Goal: Task Accomplishment & Management: Manage account settings

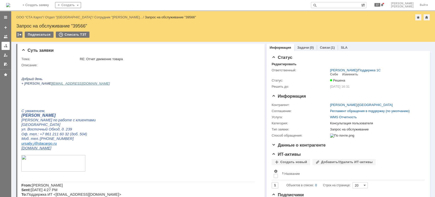
click at [5, 45] on div at bounding box center [6, 46] width 4 height 4
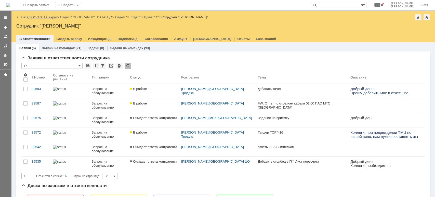
click at [42, 18] on link "ООО "СТА Карго"" at bounding box center [44, 17] width 27 height 4
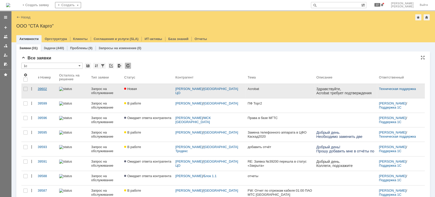
click at [45, 89] on div "39602" at bounding box center [46, 89] width 17 height 4
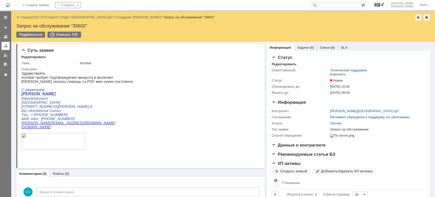
click at [5, 45] on div at bounding box center [6, 46] width 4 height 4
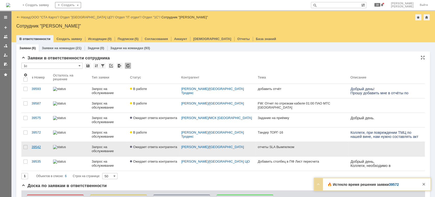
click at [45, 148] on div "39542" at bounding box center [40, 147] width 17 height 4
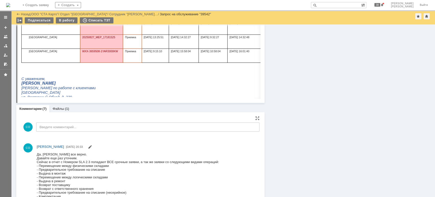
scroll to position [442, 0]
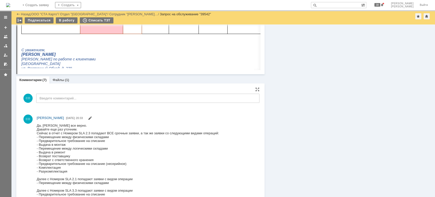
click at [87, 136] on div "- Перемещение между физическими складами" at bounding box center [128, 137] width 182 height 4
click at [98, 139] on div "- Предварительное требование на списание" at bounding box center [128, 141] width 182 height 4
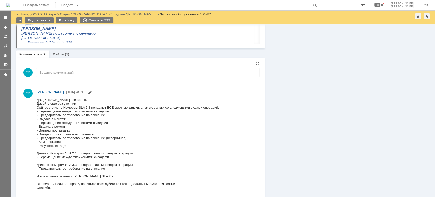
scroll to position [476, 0]
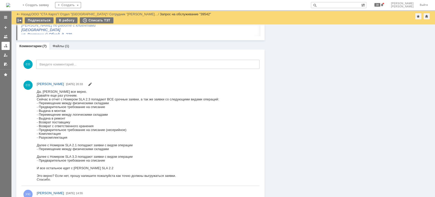
click at [6, 45] on div at bounding box center [6, 46] width 4 height 4
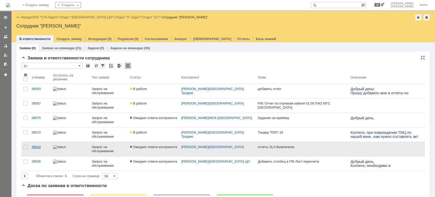
click at [43, 145] on link "39542" at bounding box center [40, 149] width 21 height 14
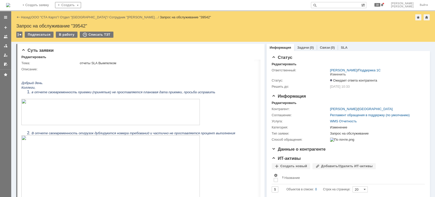
click at [256, 50] on div at bounding box center [258, 50] width 4 height 4
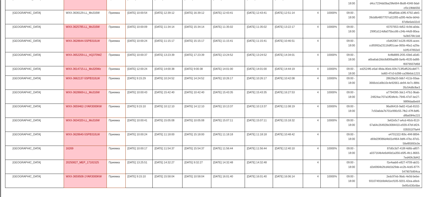
scroll to position [292, 0]
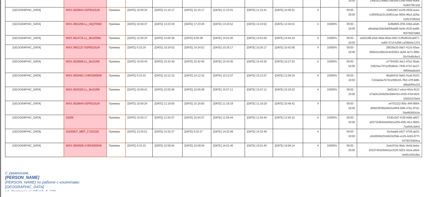
drag, startPoint x: 428, startPoint y: 7, endPoint x: 418, endPoint y: 10, distance: 9.9
click at [427, 7] on div at bounding box center [427, 6] width 4 height 4
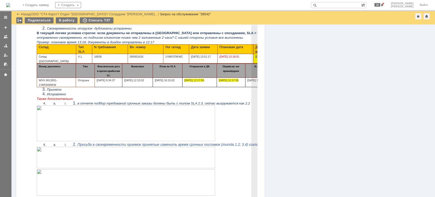
scroll to position [1294, 0]
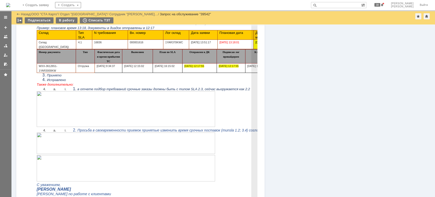
click at [181, 111] on img at bounding box center [126, 109] width 178 height 36
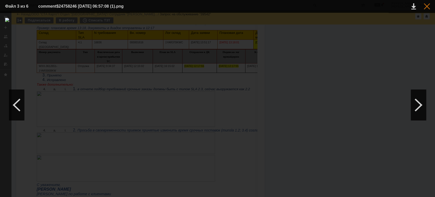
click at [424, 6] on div at bounding box center [427, 6] width 6 height 6
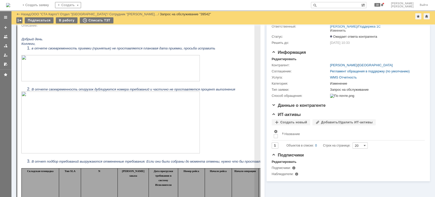
scroll to position [0, 0]
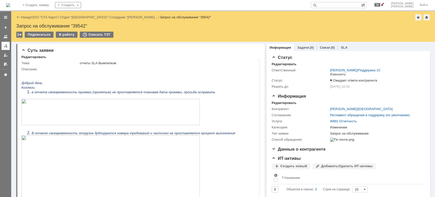
click at [5, 48] on link at bounding box center [6, 46] width 8 height 8
